Goal: Task Accomplishment & Management: Manage account settings

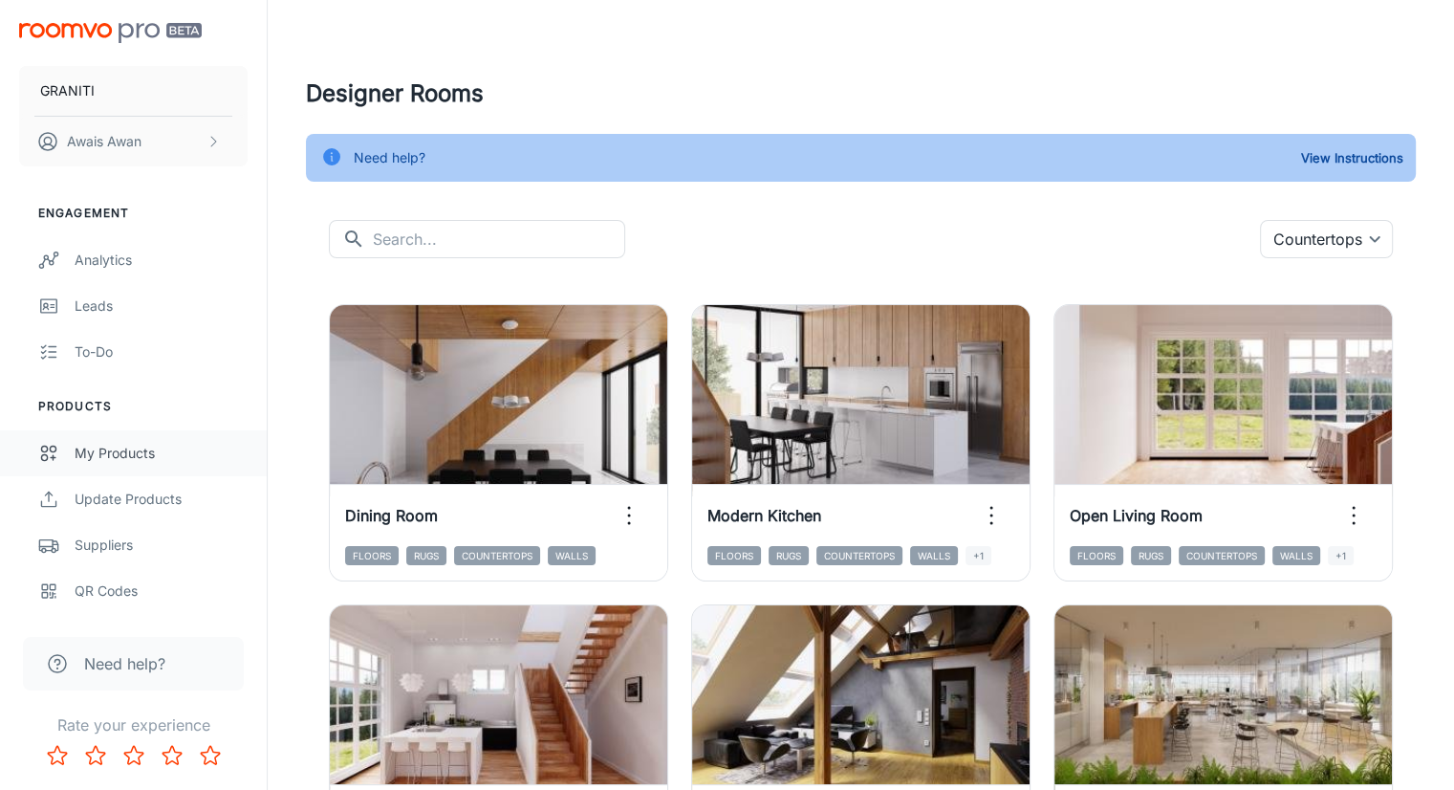
click at [150, 461] on div "My Products" at bounding box center [161, 453] width 173 height 21
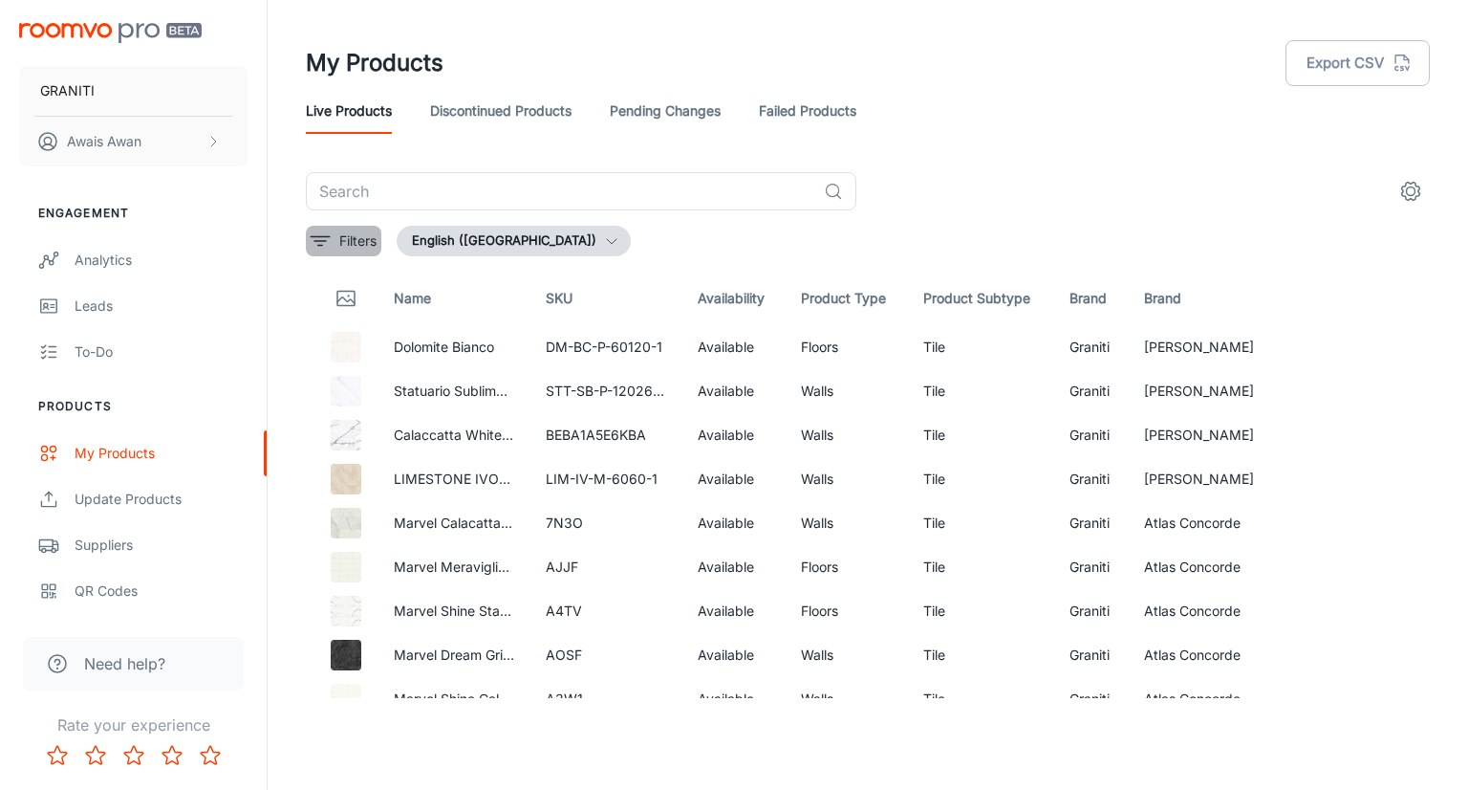
click at [317, 238] on icon "filter" at bounding box center [320, 240] width 23 height 23
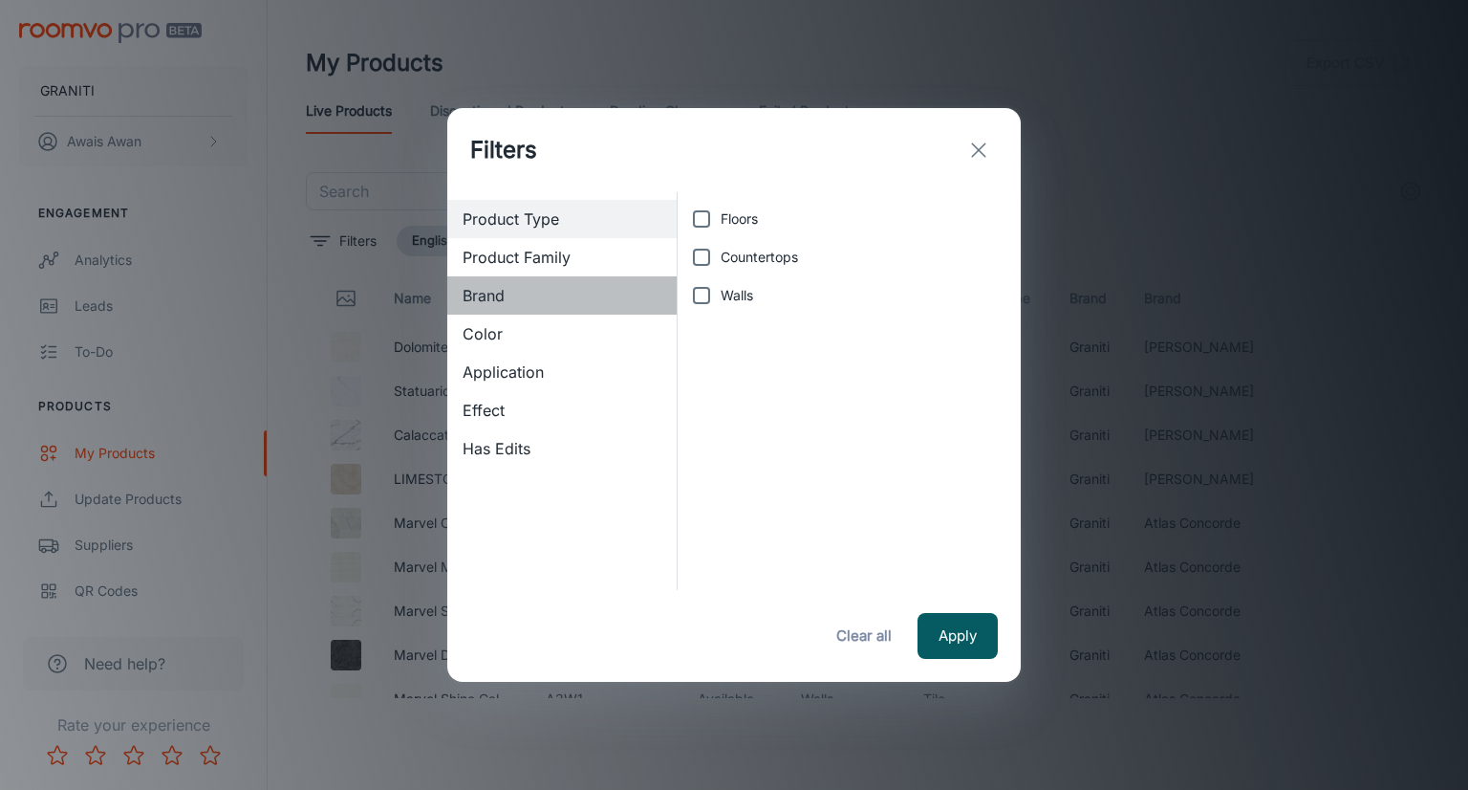
click at [511, 307] on div "Brand" at bounding box center [561, 295] width 229 height 38
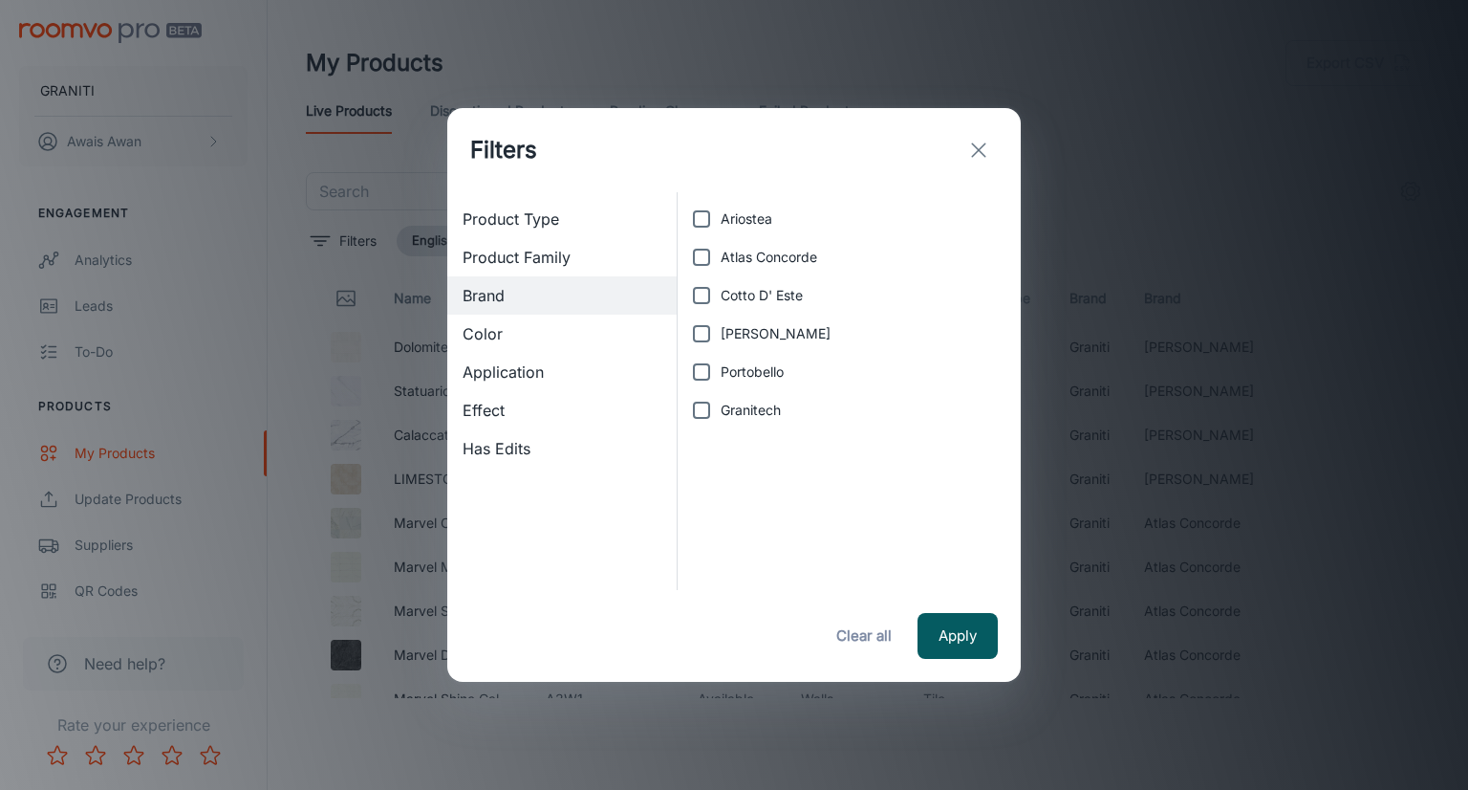
click at [752, 412] on span "Granitech" at bounding box center [751, 410] width 60 height 21
click at [721, 412] on input "Granitech" at bounding box center [702, 410] width 38 height 38
checkbox input "true"
click at [971, 623] on button "Apply" at bounding box center [958, 636] width 80 height 46
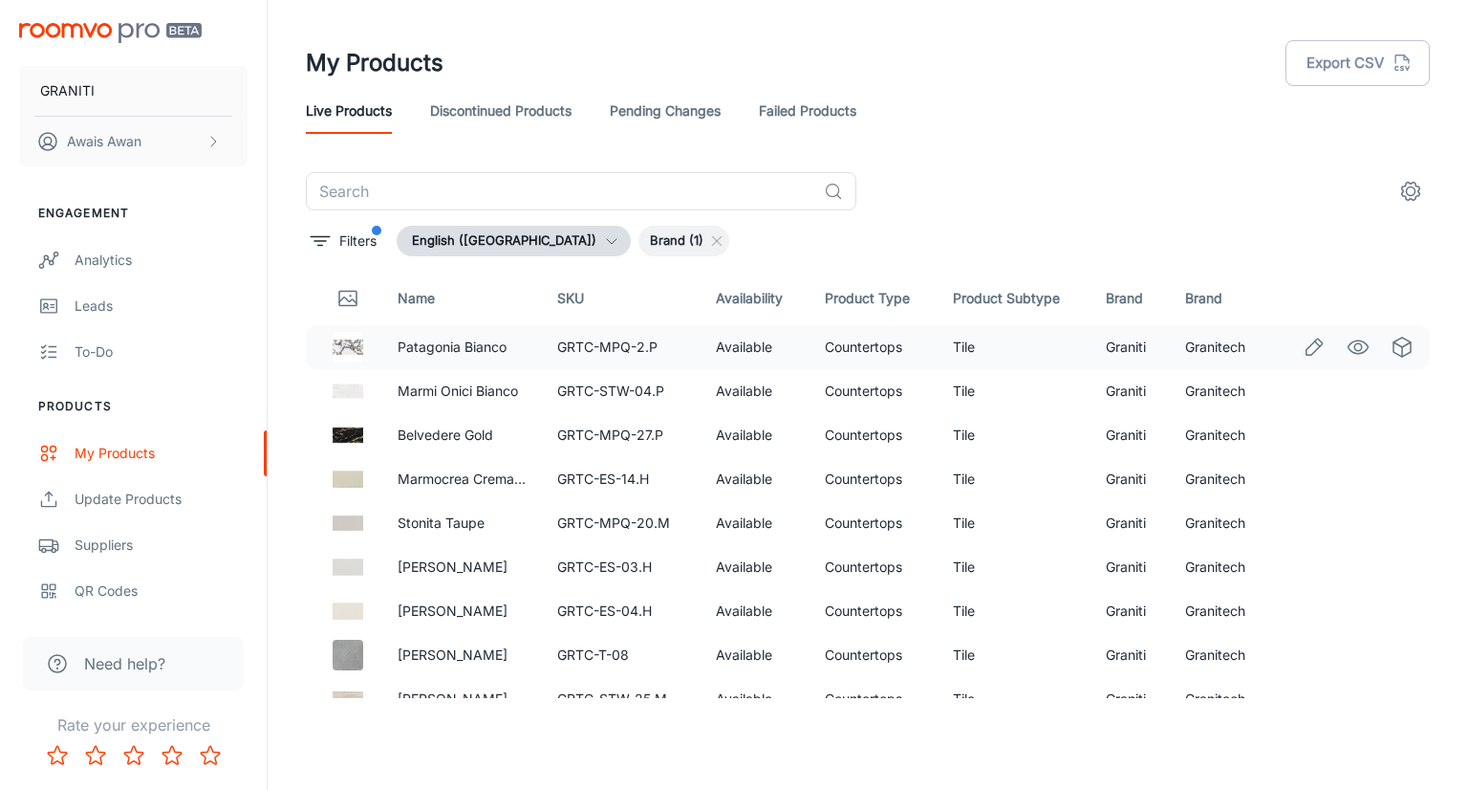
click at [840, 346] on td "Countertops" at bounding box center [874, 347] width 128 height 44
copy td "Countertops"
click at [801, 117] on link "Failed Products" at bounding box center [808, 111] width 98 height 46
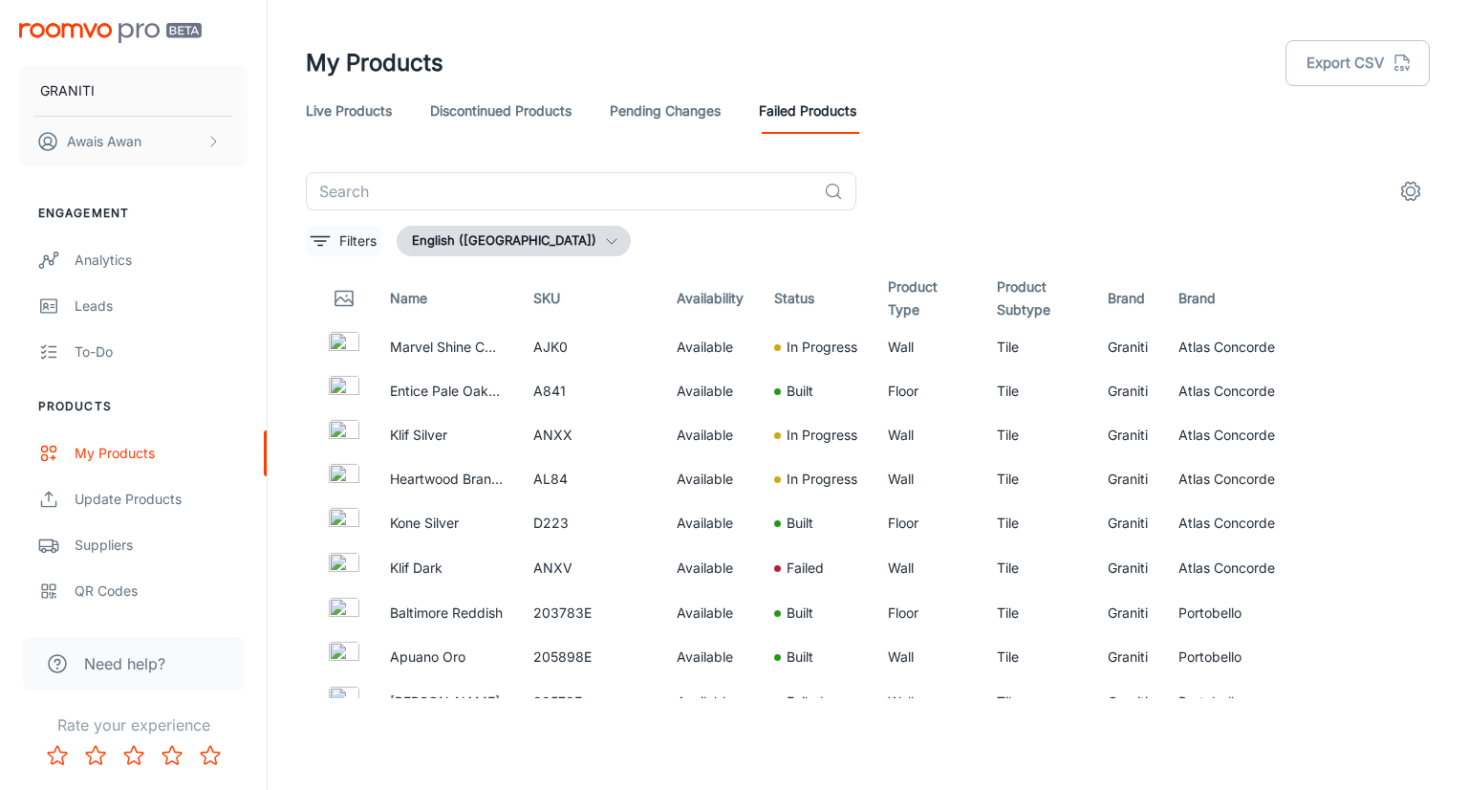
click at [318, 238] on icon "filter" at bounding box center [320, 240] width 23 height 23
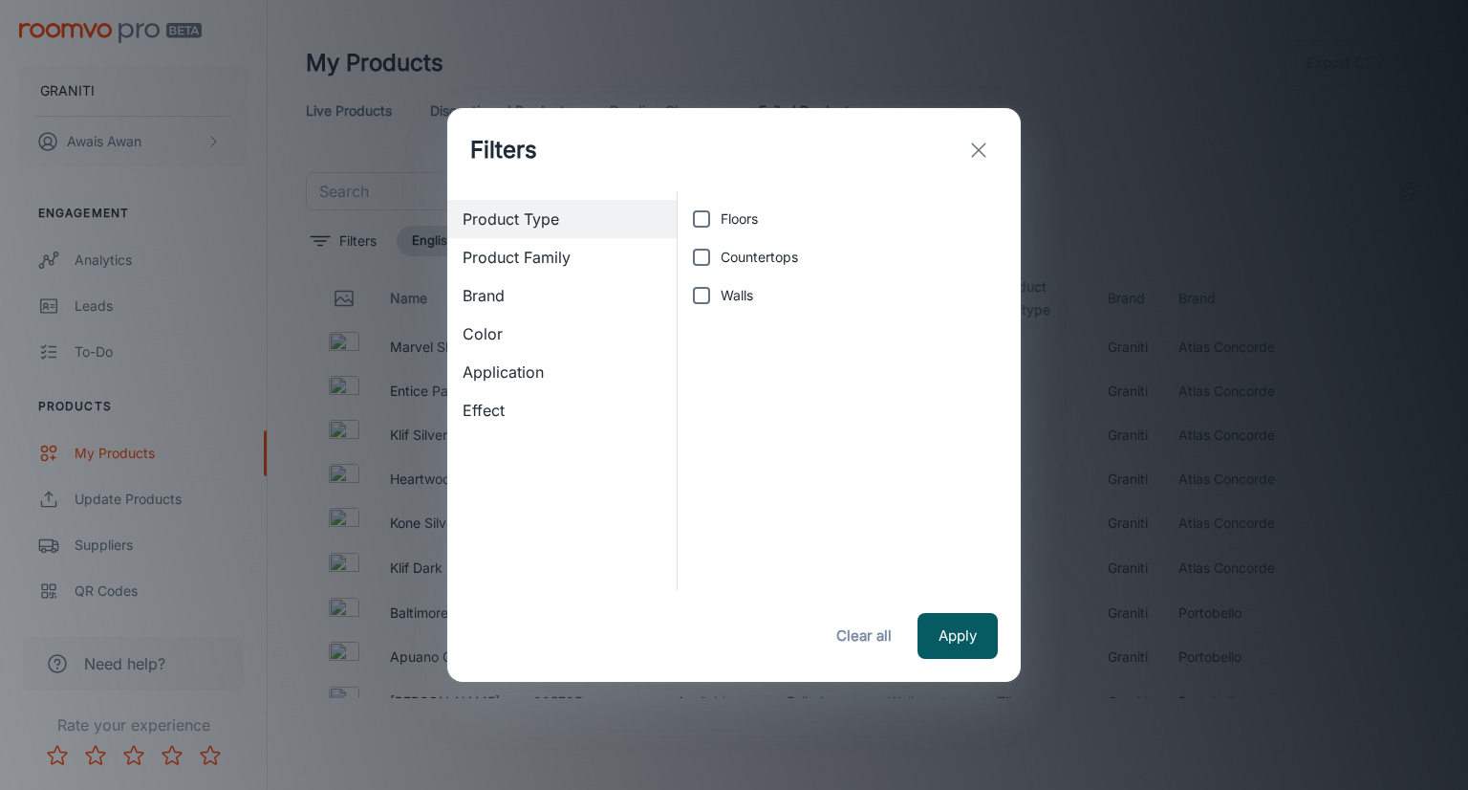
click at [593, 302] on span "Brand" at bounding box center [562, 295] width 199 height 23
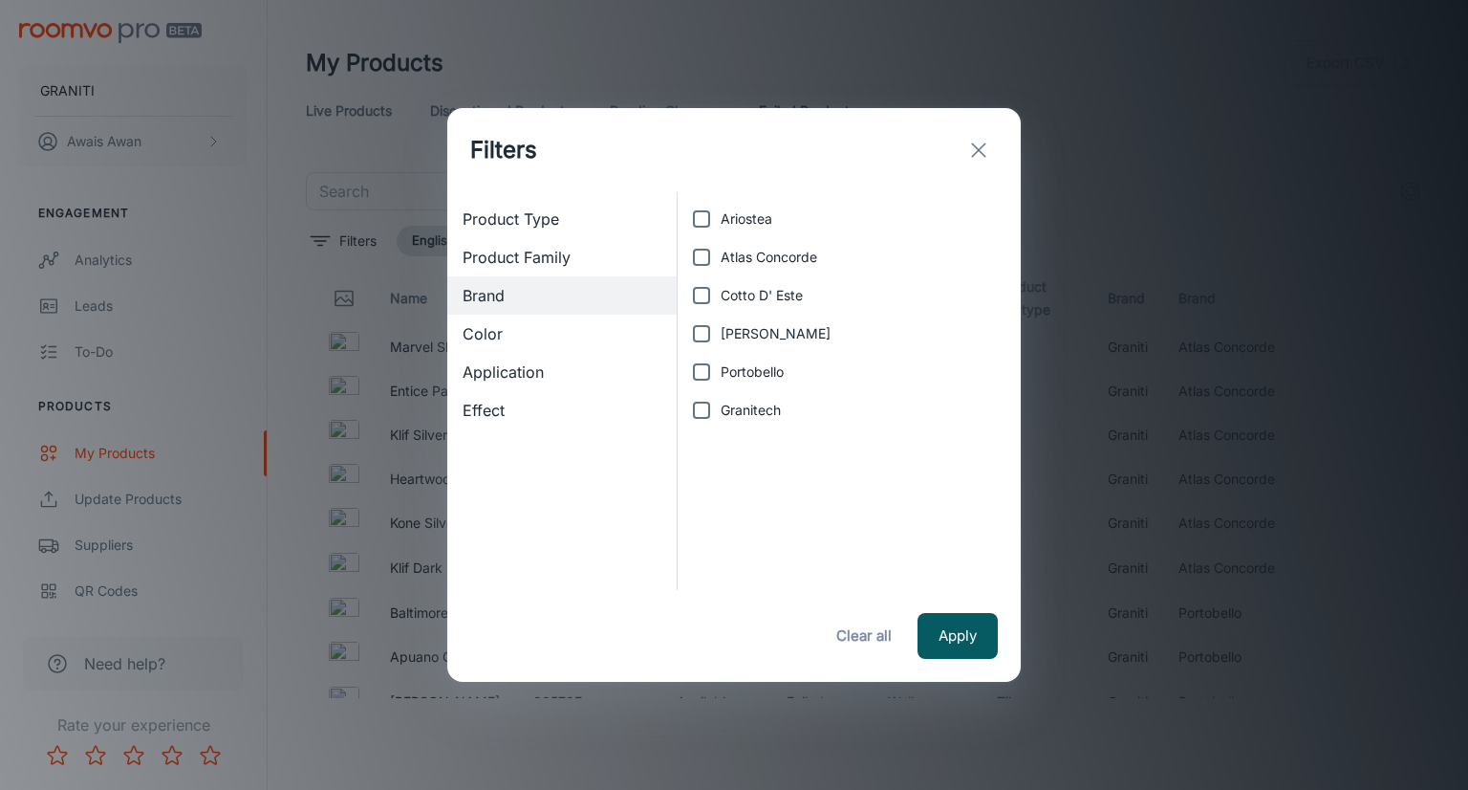
click at [732, 413] on span "Granitech" at bounding box center [751, 410] width 60 height 21
click at [721, 413] on input "Granitech" at bounding box center [702, 410] width 38 height 38
checkbox input "true"
click at [975, 629] on button "Apply" at bounding box center [958, 636] width 80 height 46
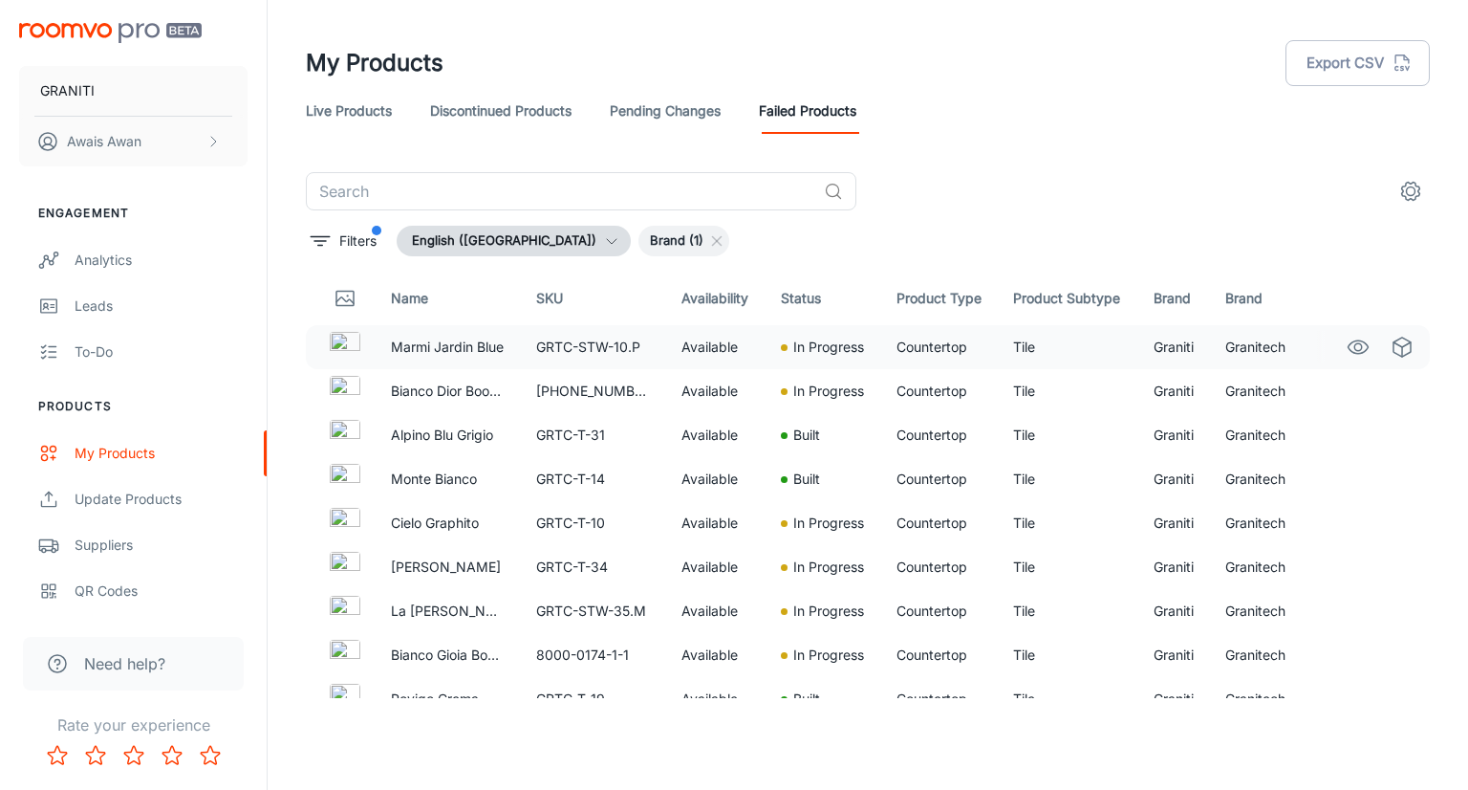
click at [920, 340] on td "Countertop" at bounding box center [940, 347] width 118 height 44
click at [920, 341] on td "Countertop" at bounding box center [940, 347] width 118 height 44
copy td "Countertop"
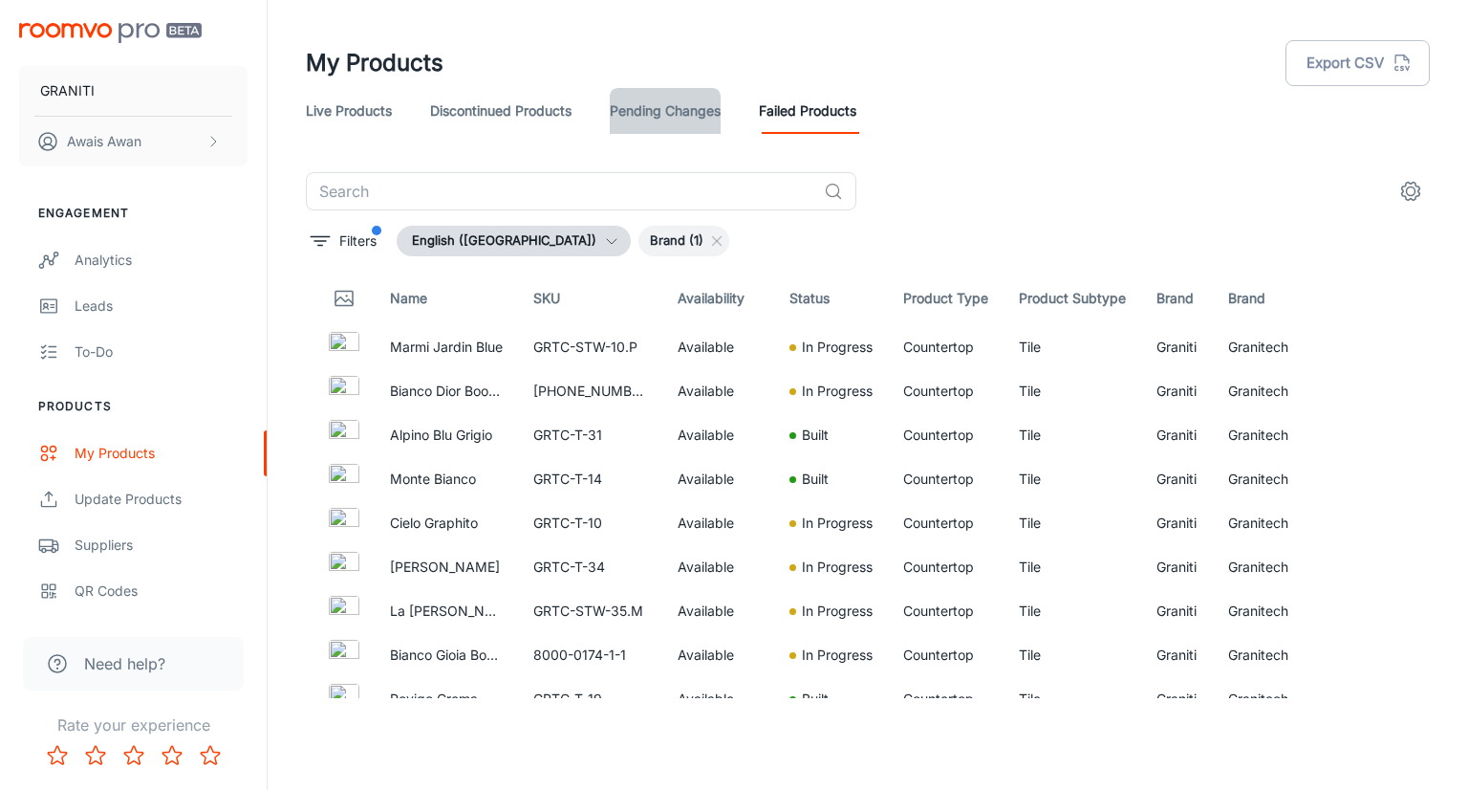
click at [657, 112] on link "Pending Changes" at bounding box center [665, 111] width 111 height 46
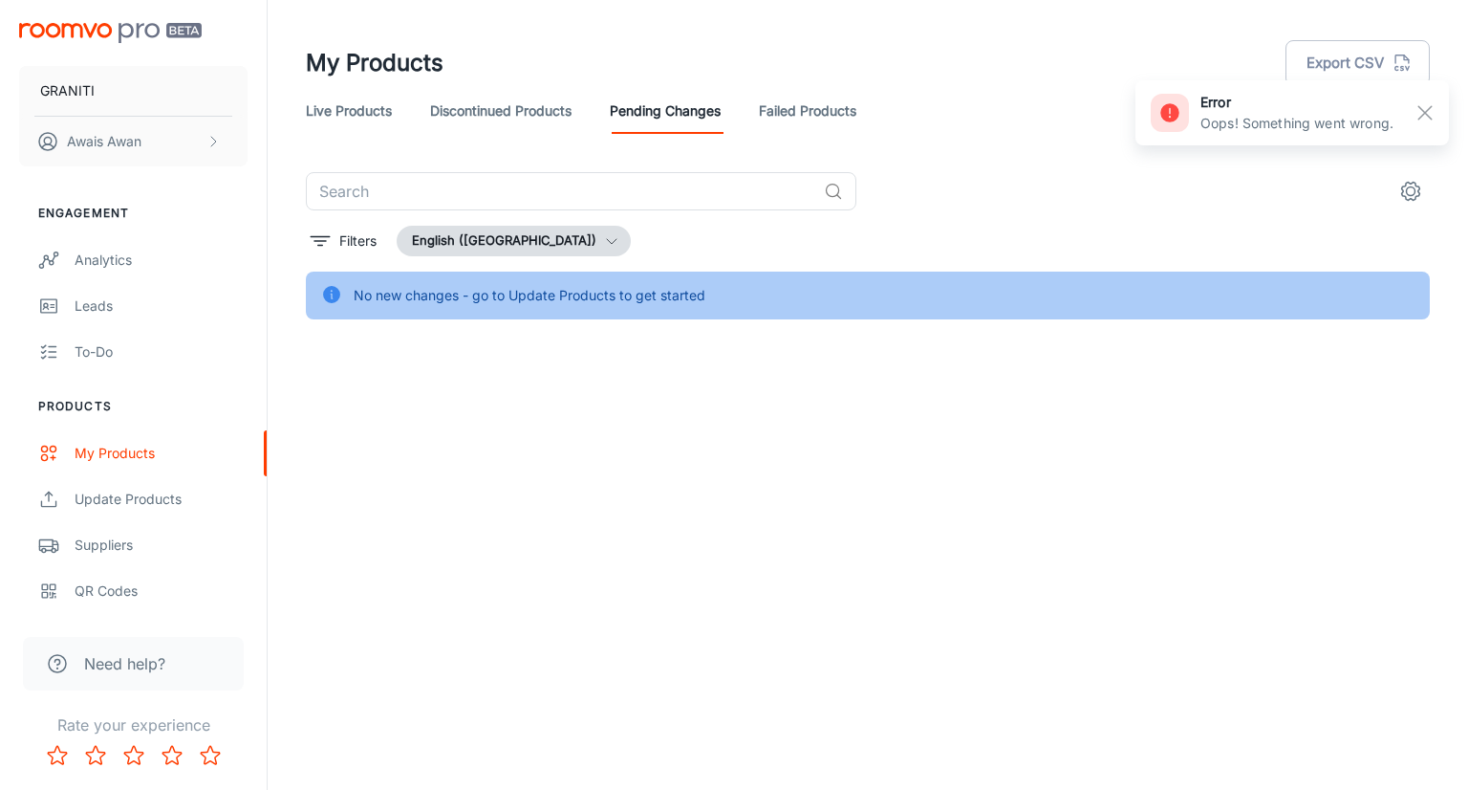
click at [734, 109] on div "Live Products Discontinued Products Pending Changes Failed Products" at bounding box center [868, 111] width 1124 height 46
click at [775, 106] on link "Failed Products" at bounding box center [808, 111] width 98 height 46
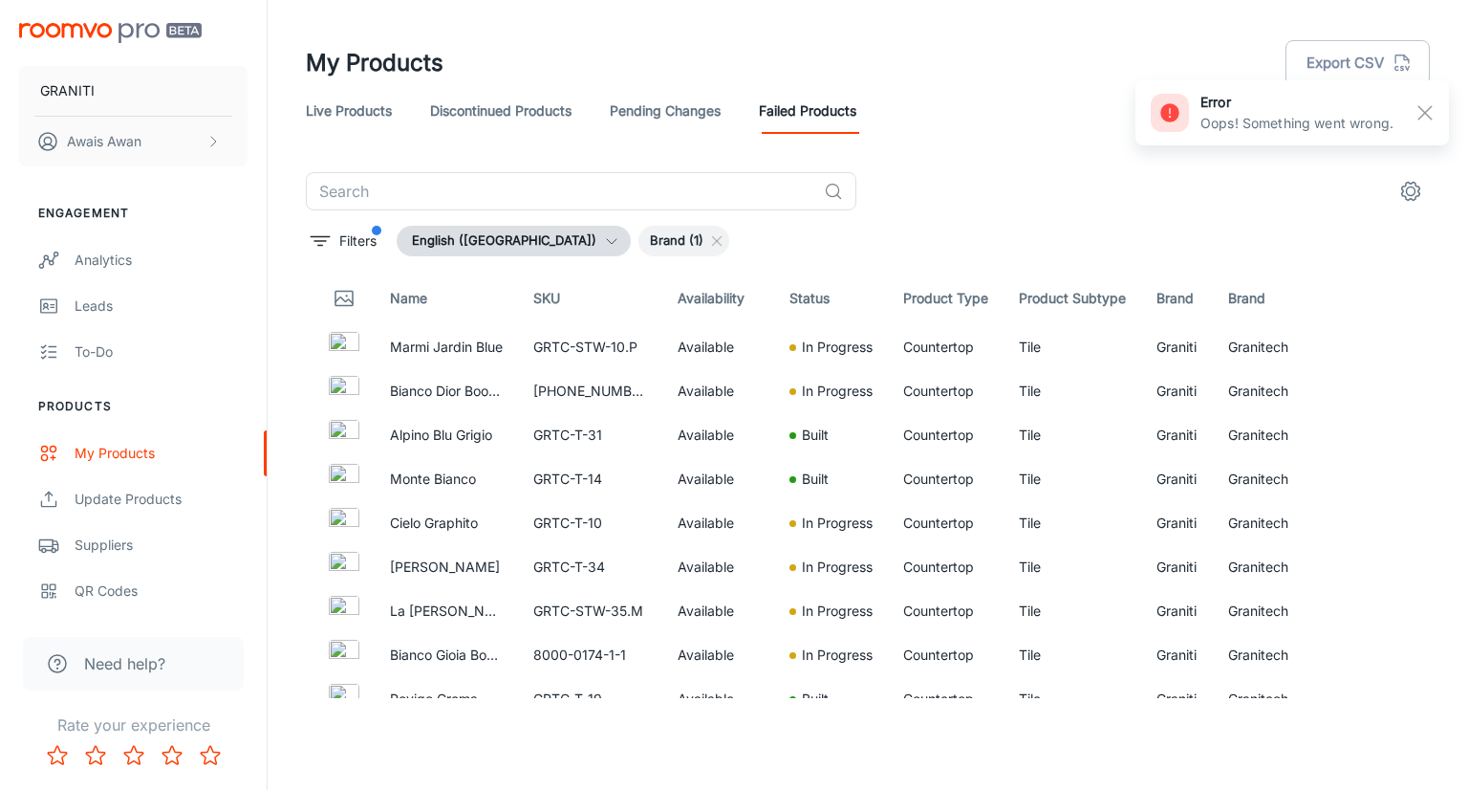
click at [688, 104] on link "Pending Changes" at bounding box center [665, 111] width 111 height 46
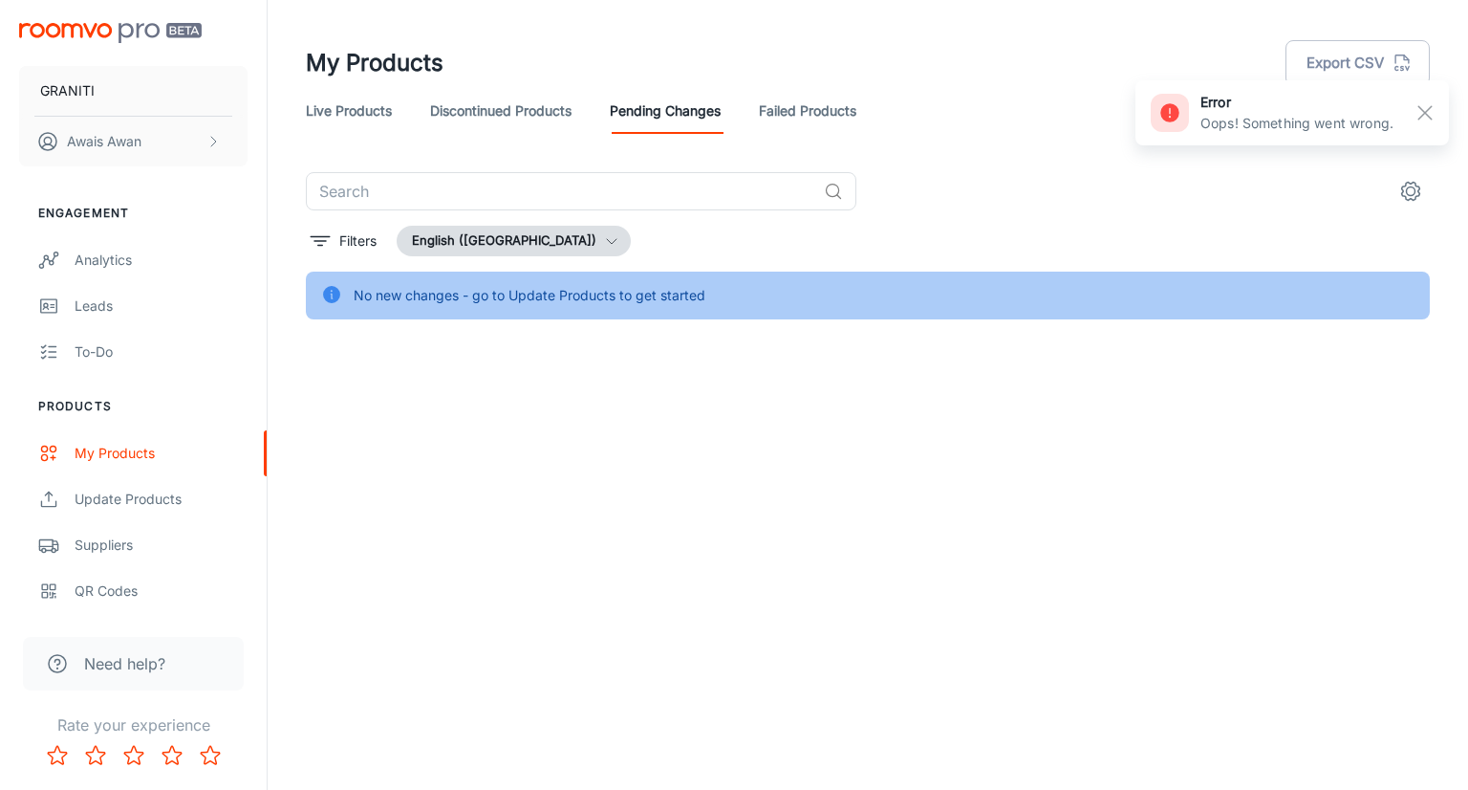
click at [689, 112] on link "Pending Changes" at bounding box center [665, 111] width 111 height 46
click at [546, 120] on link "Discontinued Products" at bounding box center [500, 111] width 141 height 46
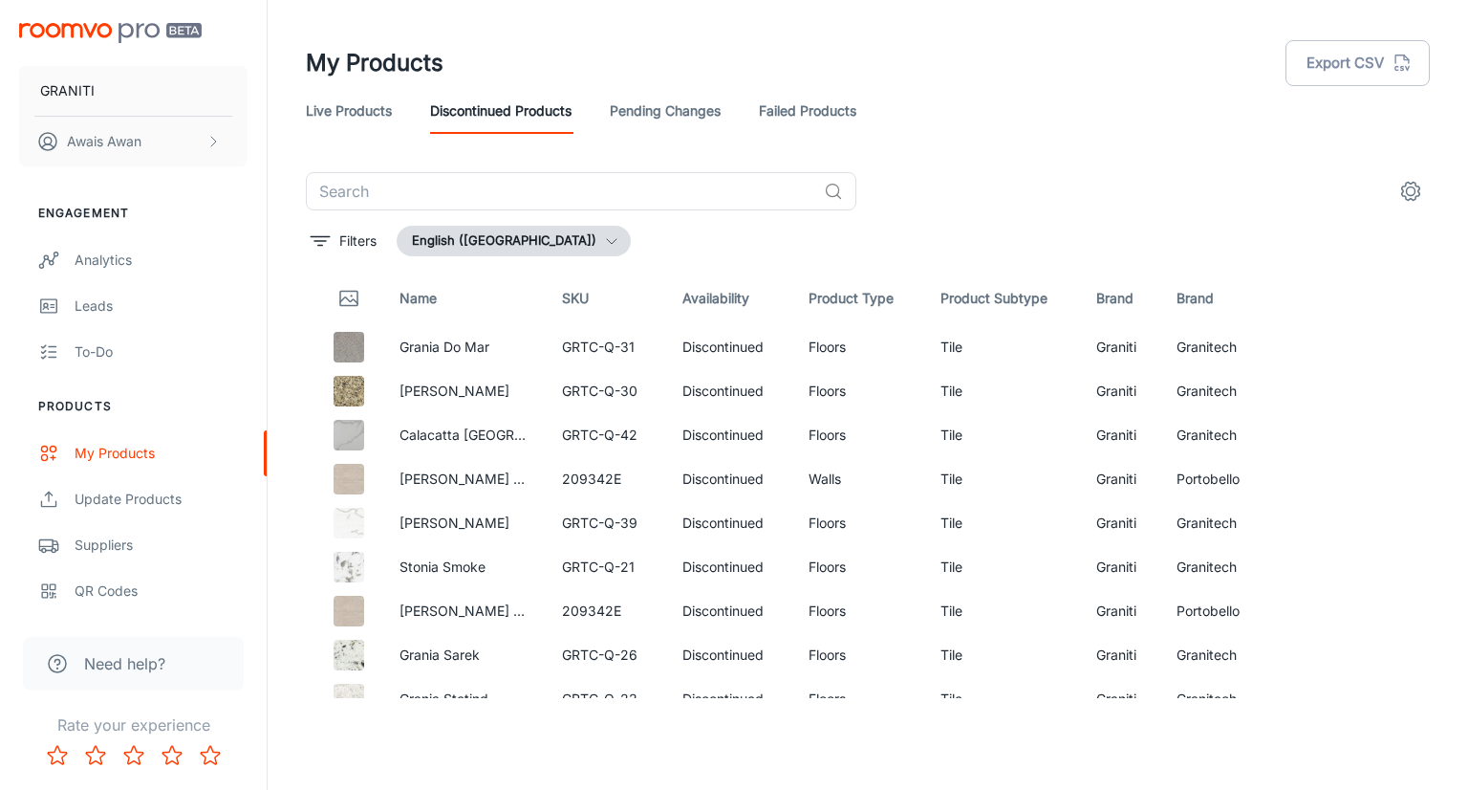
click at [681, 121] on link "Pending Changes" at bounding box center [665, 111] width 111 height 46
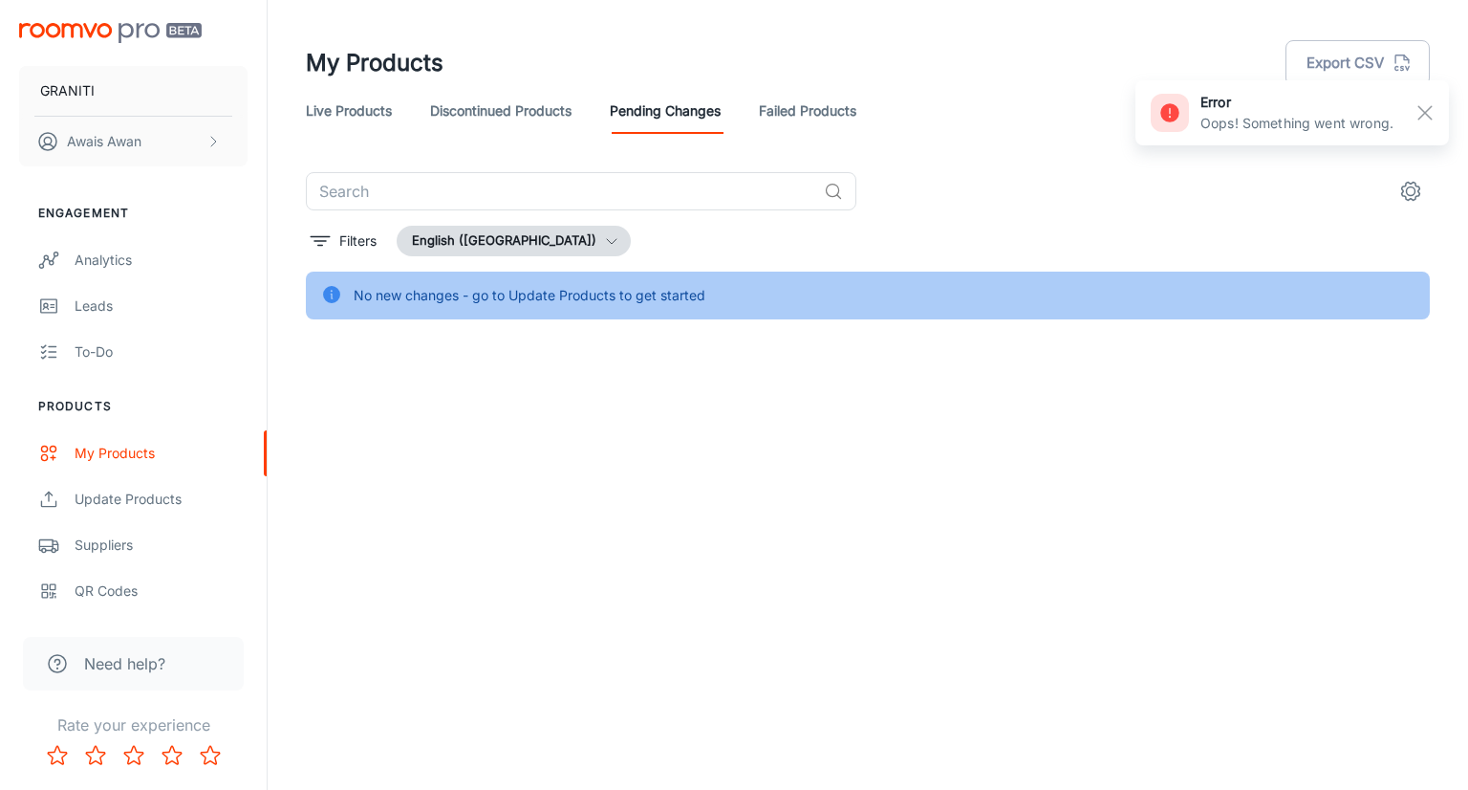
click at [790, 104] on link "Failed Products" at bounding box center [808, 111] width 98 height 46
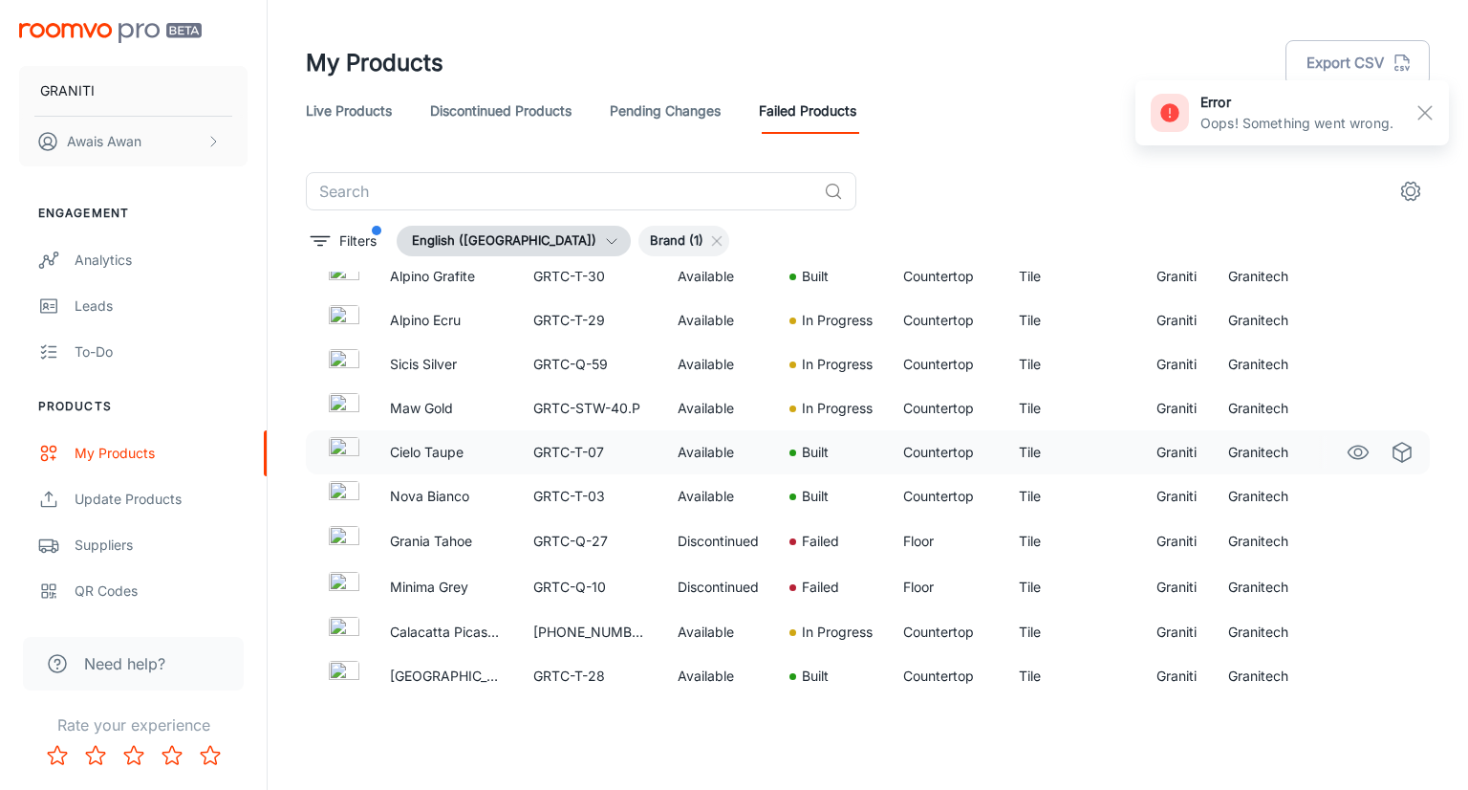
scroll to position [1435, 0]
